Goal: Task Accomplishment & Management: Use online tool/utility

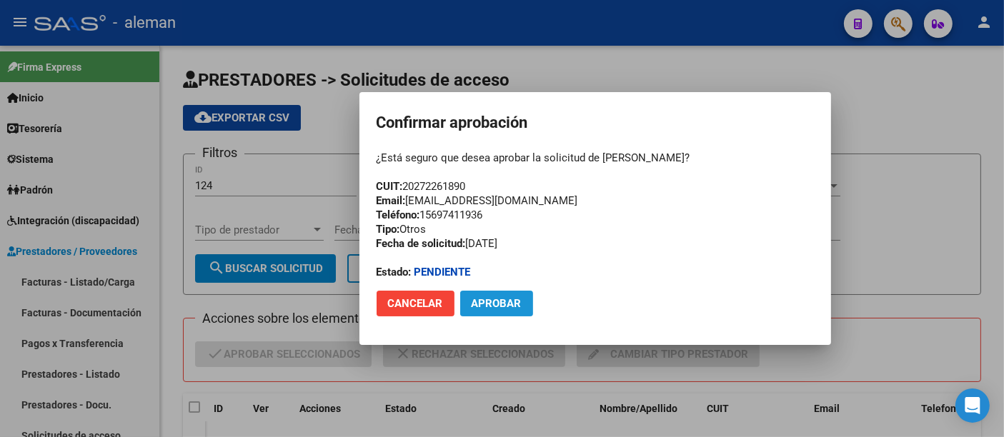
click at [493, 301] on span "Aprobar" at bounding box center [497, 303] width 50 height 13
click at [483, 304] on span "Aprobar" at bounding box center [497, 303] width 50 height 13
